Goal: Task Accomplishment & Management: Manage account settings

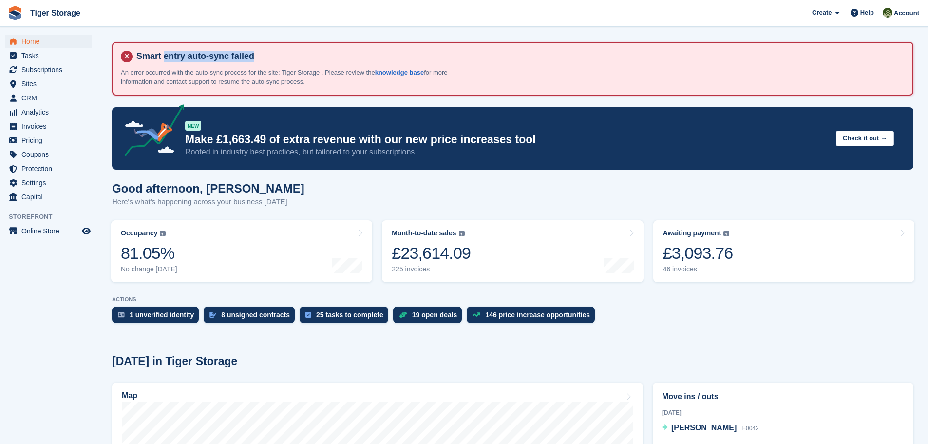
drag, startPoint x: 164, startPoint y: 54, endPoint x: 306, endPoint y: 54, distance: 142.2
click at [306, 54] on h4 "Smart entry auto-sync failed" at bounding box center [518, 56] width 772 height 11
click at [309, 56] on h4 "Smart entry auto-sync failed" at bounding box center [518, 56] width 772 height 11
click at [30, 95] on span "CRM" at bounding box center [50, 98] width 58 height 14
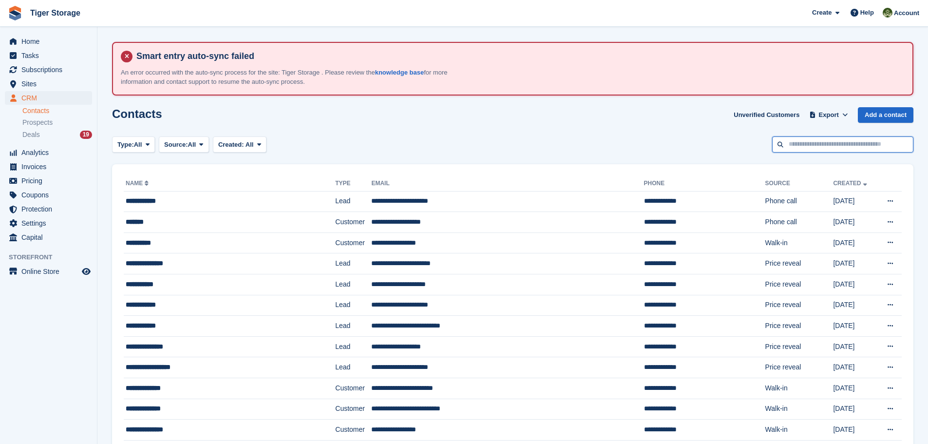
click at [815, 146] on input "text" at bounding box center [842, 144] width 141 height 16
type input "***"
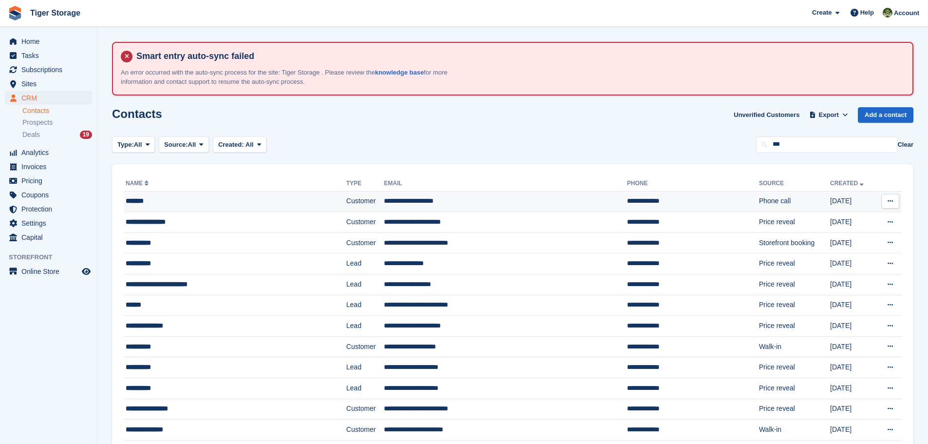
click at [384, 195] on td "**********" at bounding box center [505, 201] width 243 height 21
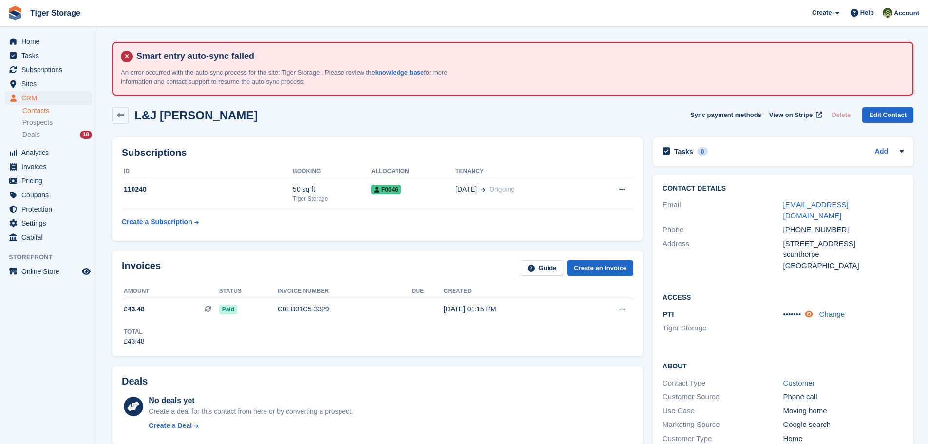
click at [812, 310] on icon at bounding box center [809, 313] width 8 height 7
click at [801, 360] on div "About Contact Type Customer Customer Source Phone call Use Case Moving home Mar…" at bounding box center [783, 410] width 261 height 118
click at [34, 112] on link "Contacts" at bounding box center [57, 110] width 70 height 9
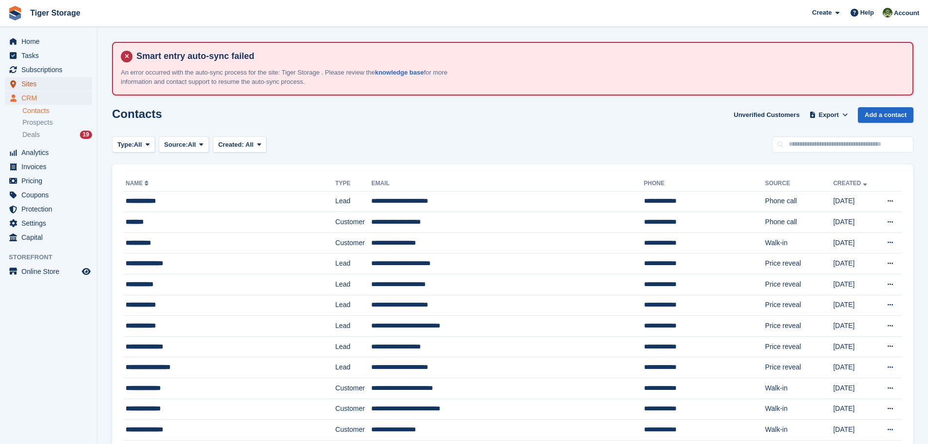
click at [30, 82] on span "Sites" at bounding box center [50, 84] width 58 height 14
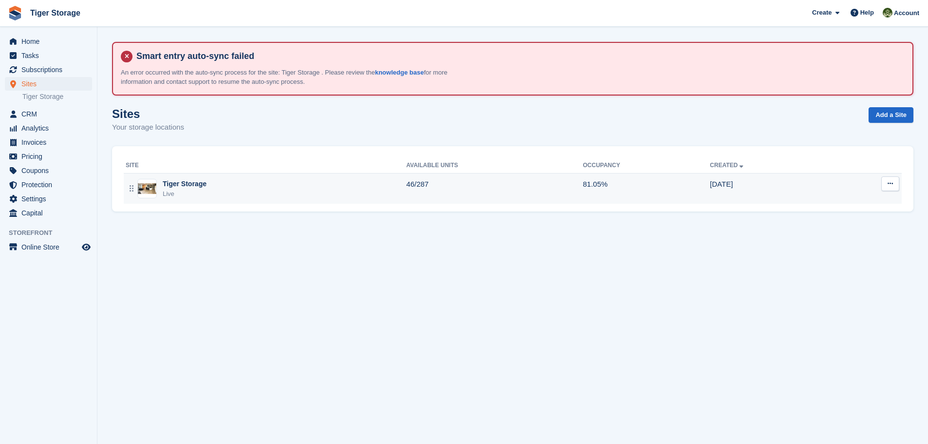
click at [203, 181] on div "Tiger Storage" at bounding box center [185, 184] width 44 height 10
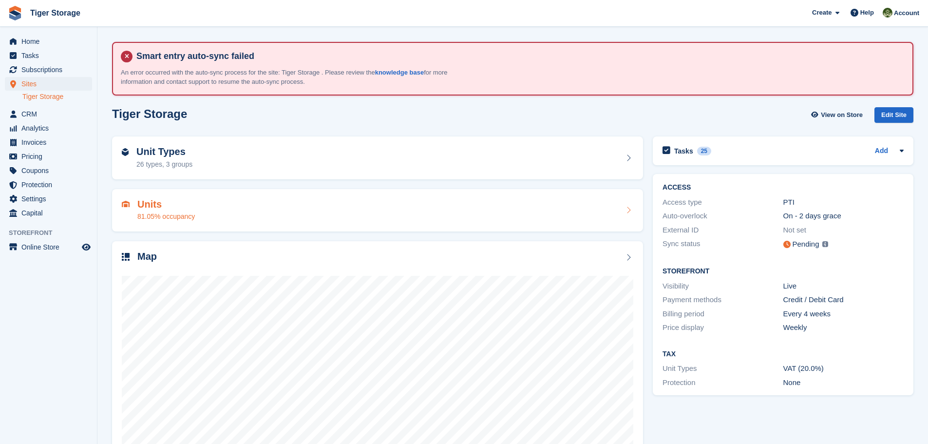
click at [144, 208] on h2 "Units" at bounding box center [165, 204] width 57 height 11
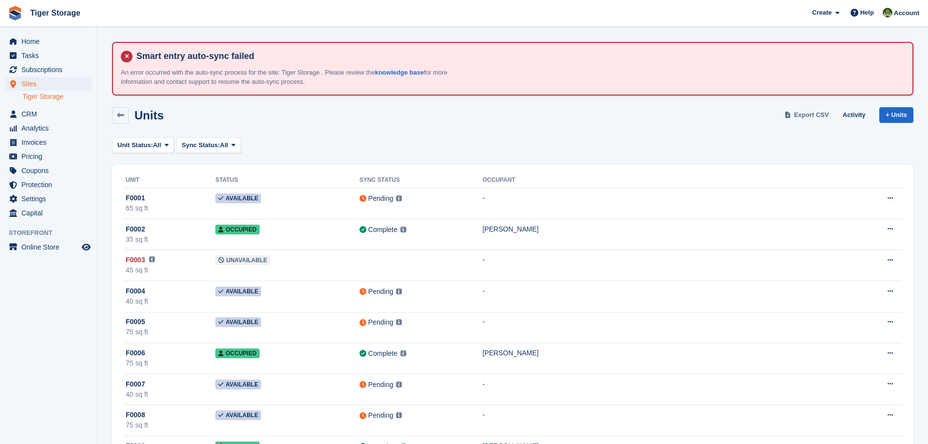
click at [799, 112] on span "Export CSV" at bounding box center [811, 115] width 35 height 10
click at [32, 107] on div "Sites Sites Sites Tiger Storage Tiger Storage" at bounding box center [48, 92] width 97 height 30
click at [29, 113] on span "CRM" at bounding box center [50, 114] width 58 height 14
